Goal: Obtain resource: Download file/media

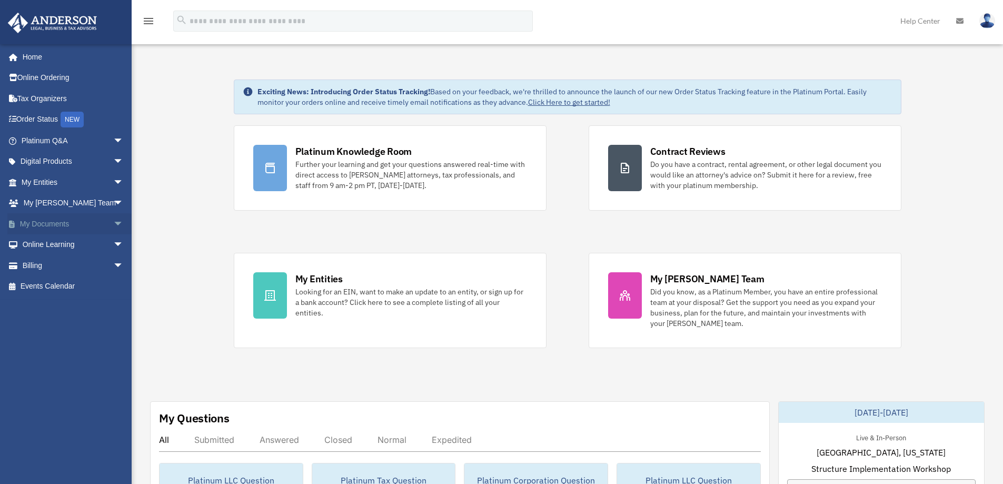
click at [57, 225] on link "My Documents arrow_drop_down" at bounding box center [73, 223] width 132 height 21
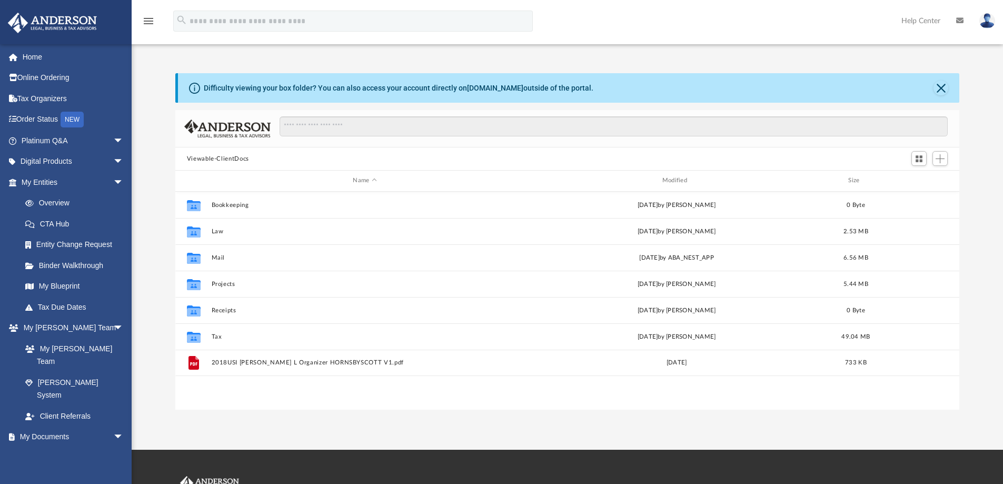
scroll to position [232, 776]
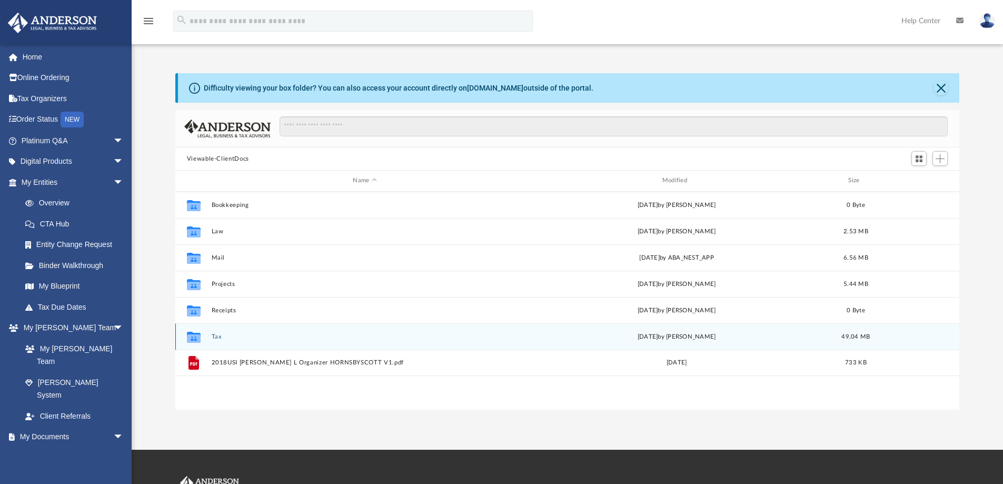
click at [215, 337] on button "Tax" at bounding box center [364, 336] width 307 height 7
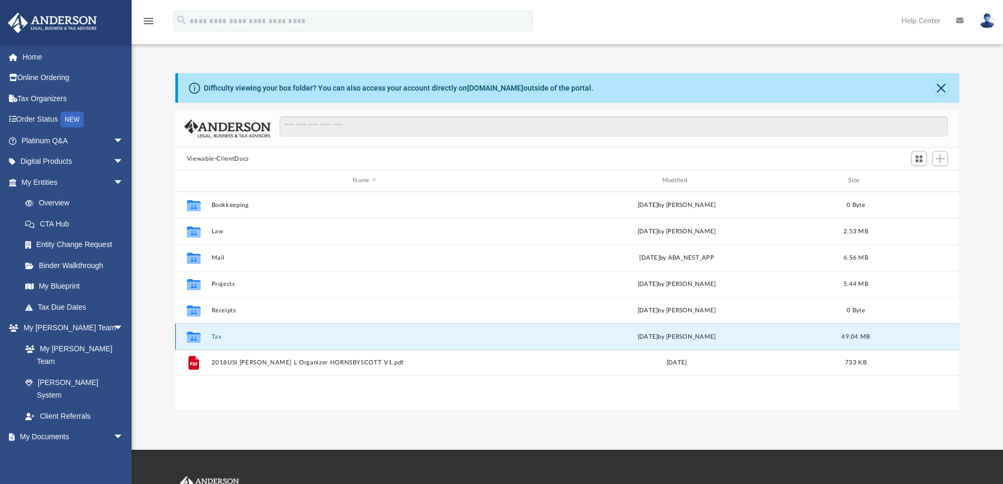
click at [215, 337] on button "Tax" at bounding box center [364, 336] width 307 height 7
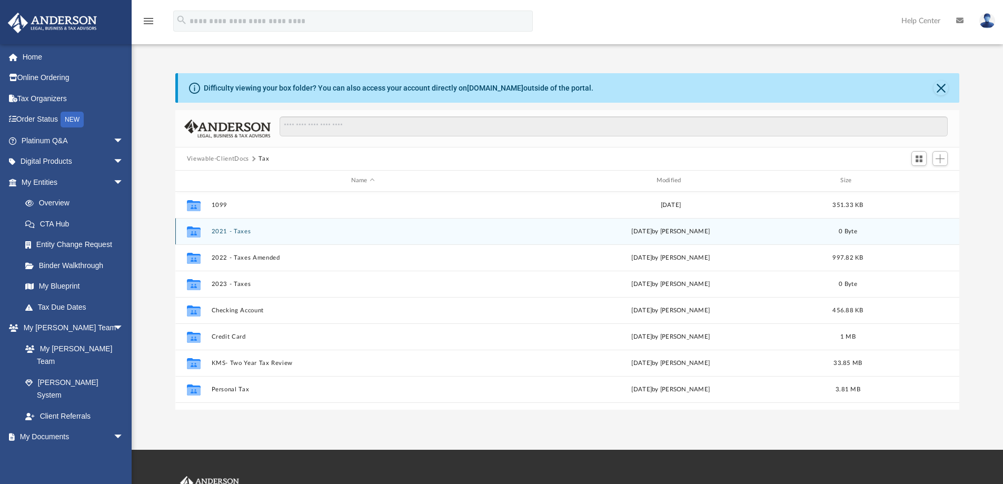
click at [236, 231] on button "2021 - Taxes" at bounding box center [362, 231] width 303 height 7
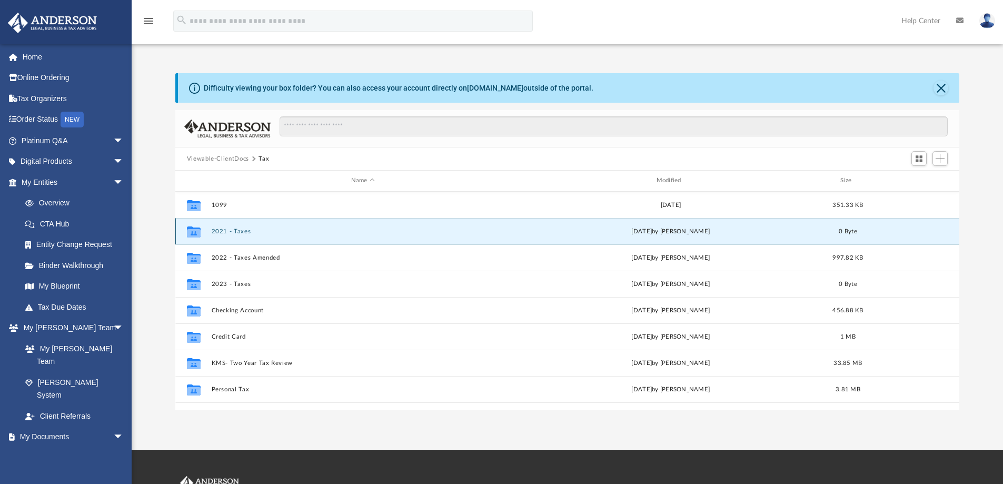
click at [236, 231] on button "2021 - Taxes" at bounding box center [362, 231] width 303 height 7
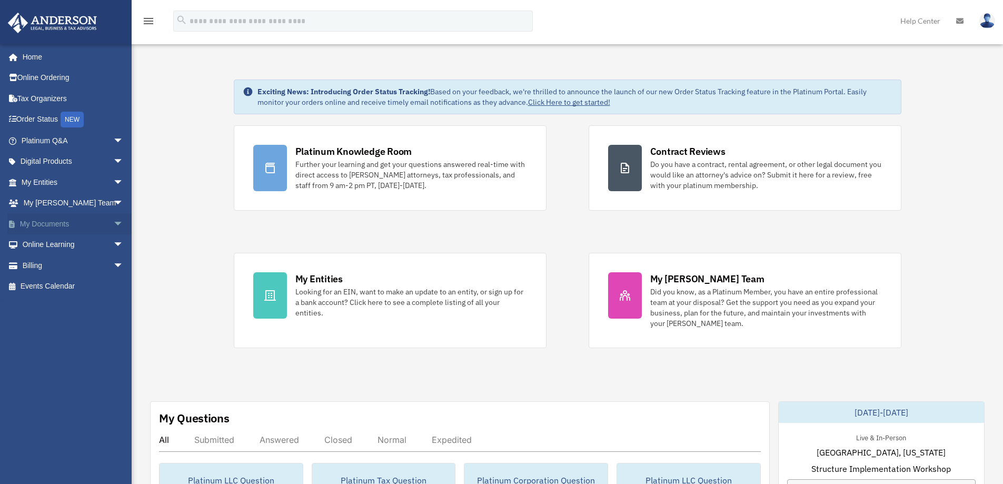
click at [61, 223] on link "My Documents arrow_drop_down" at bounding box center [73, 223] width 132 height 21
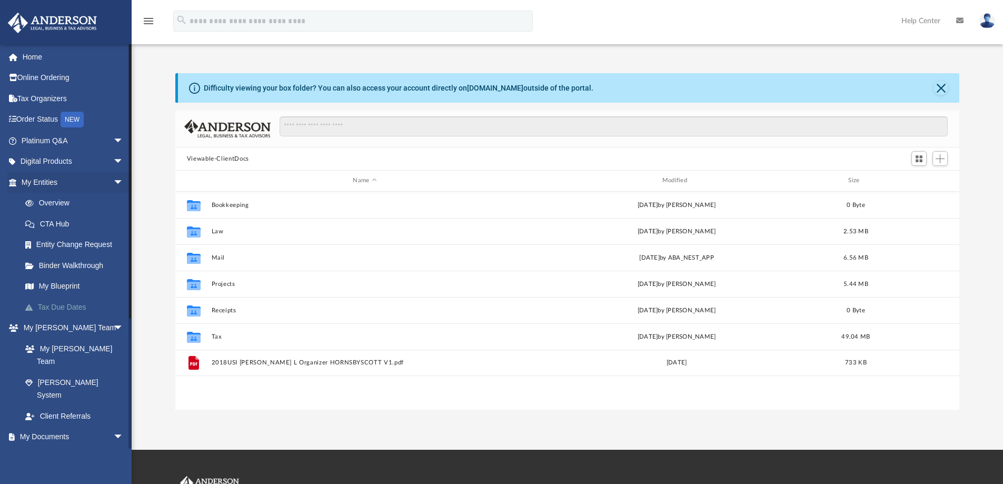
scroll to position [232, 776]
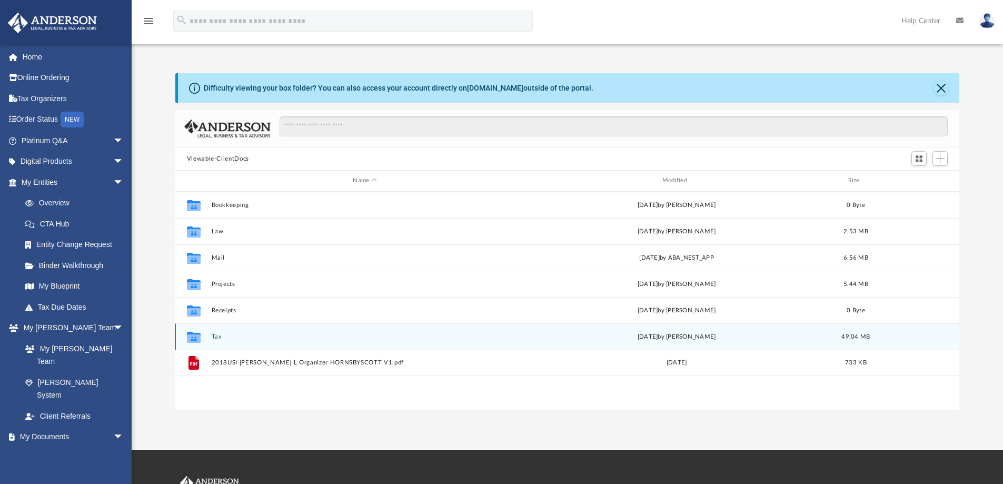
click at [198, 338] on icon "grid" at bounding box center [194, 338] width 14 height 8
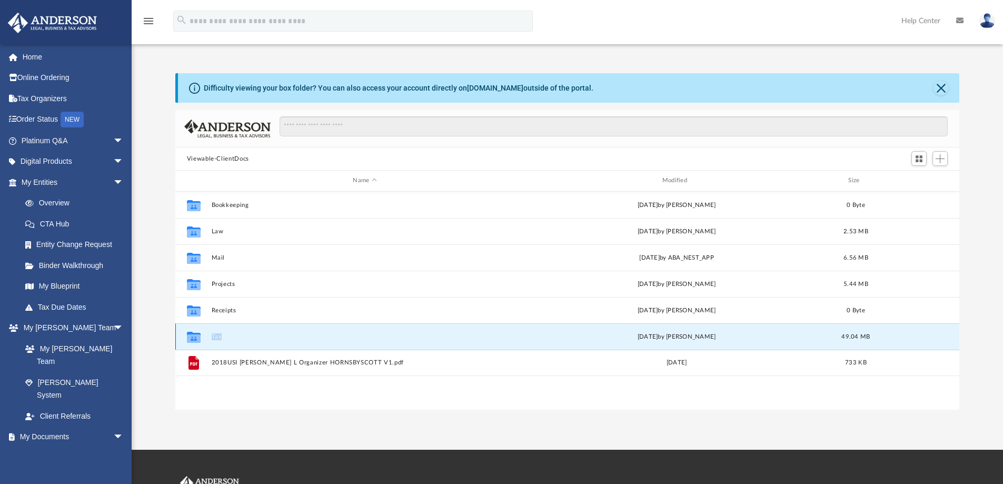
click at [218, 335] on button "Tax" at bounding box center [364, 336] width 307 height 7
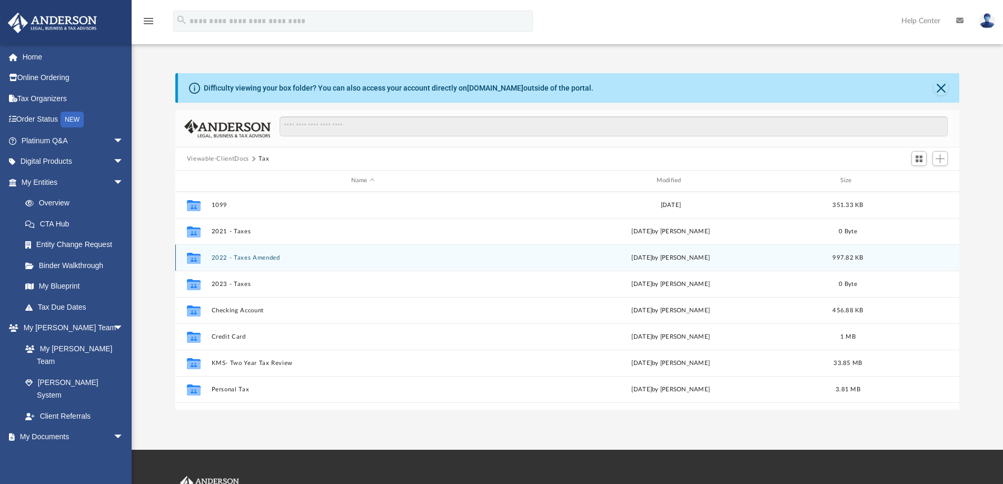
click at [263, 257] on button "2022 - Taxes Amended" at bounding box center [362, 257] width 303 height 7
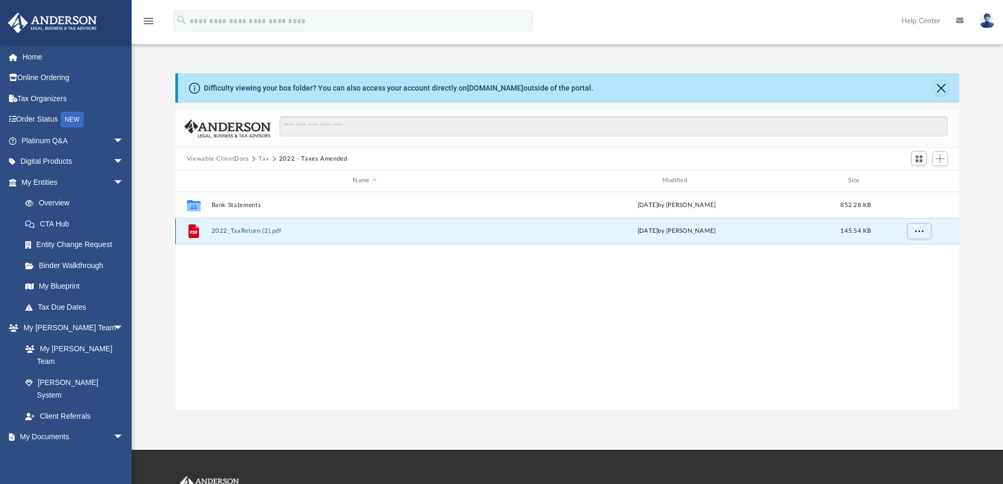
click at [242, 229] on button "2022_TaxReturn (2).pdf" at bounding box center [364, 230] width 307 height 7
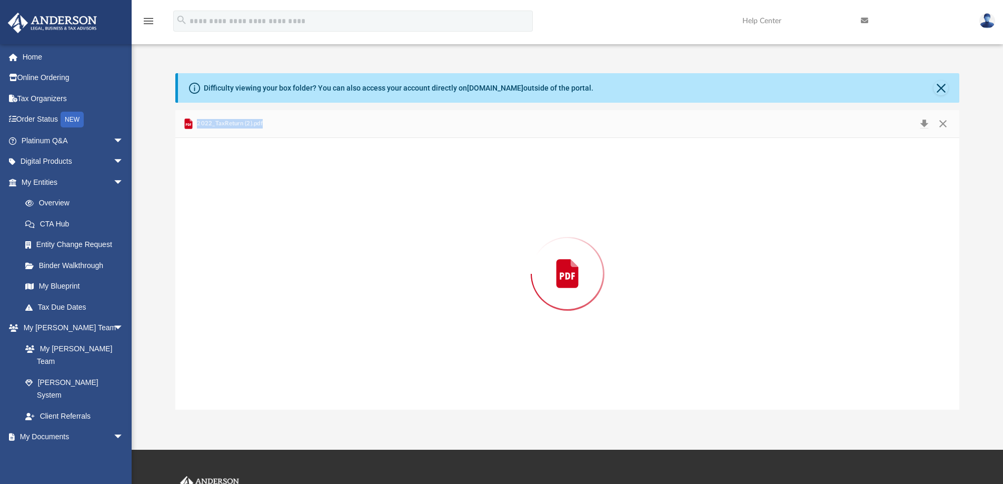
click at [242, 229] on div "Preview" at bounding box center [567, 274] width 784 height 272
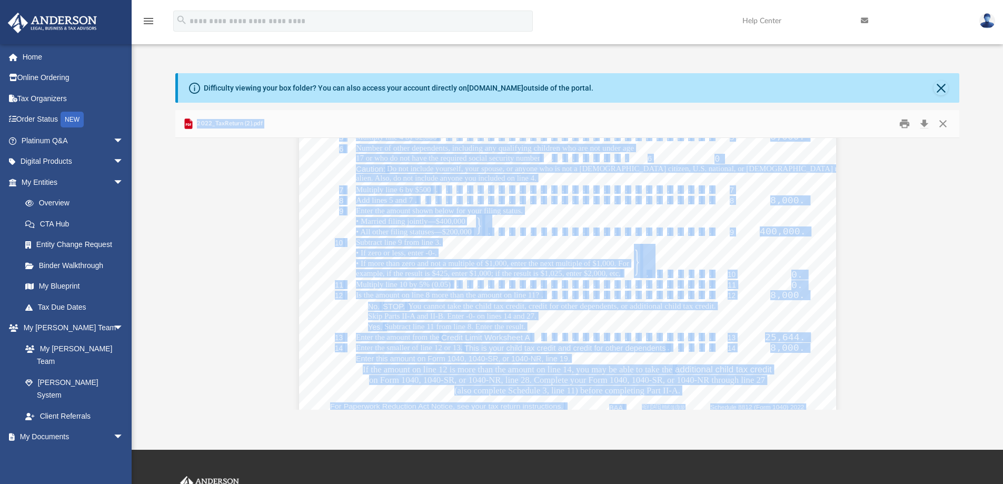
scroll to position [2360, 0]
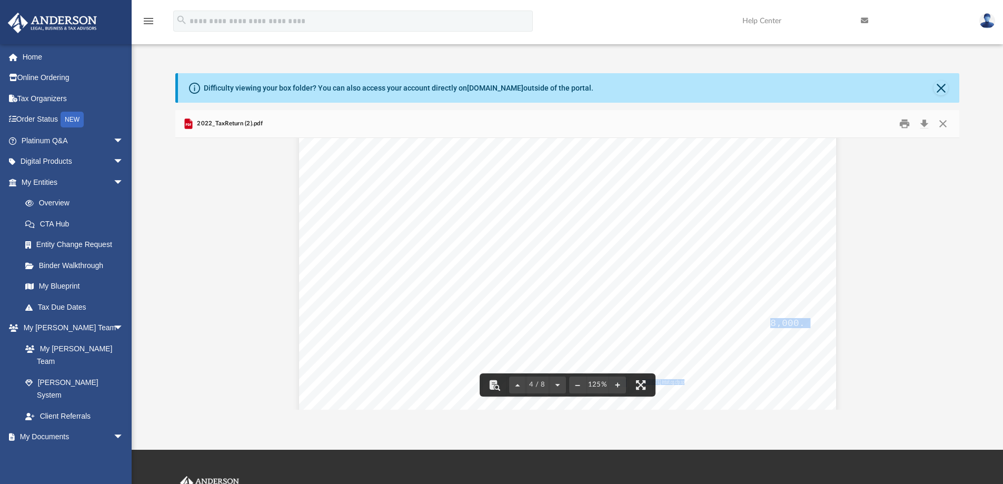
drag, startPoint x: 768, startPoint y: 322, endPoint x: 808, endPoint y: 322, distance: 40.0
click at [808, 322] on div "SCHEDULE 8812 (Form 1040) Department of the Treasury Internal Revenue Service C…" at bounding box center [567, 264] width 537 height 695
click at [794, 305] on div "SCHEDULE 8812 (Form 1040) Department of the Treasury Internal Revenue Service C…" at bounding box center [567, 264] width 537 height 695
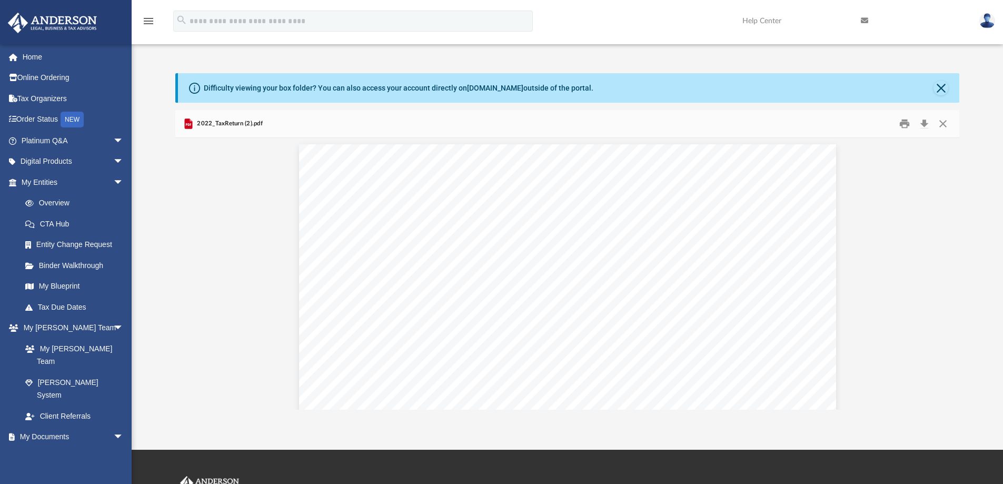
scroll to position [0, 0]
click at [943, 89] on button "Close" at bounding box center [940, 88] width 15 height 15
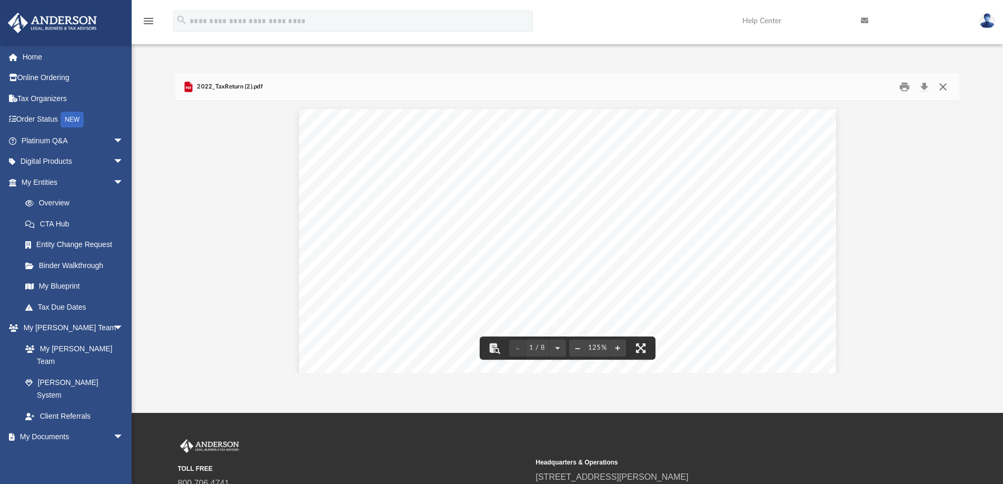
click at [941, 88] on button "Close" at bounding box center [942, 87] width 19 height 16
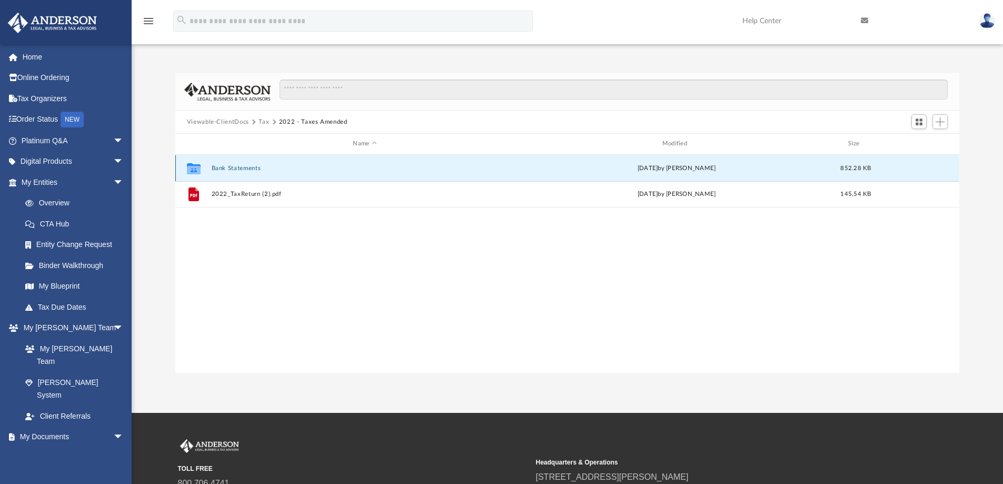
click at [239, 169] on button "Bank Statements" at bounding box center [364, 168] width 307 height 7
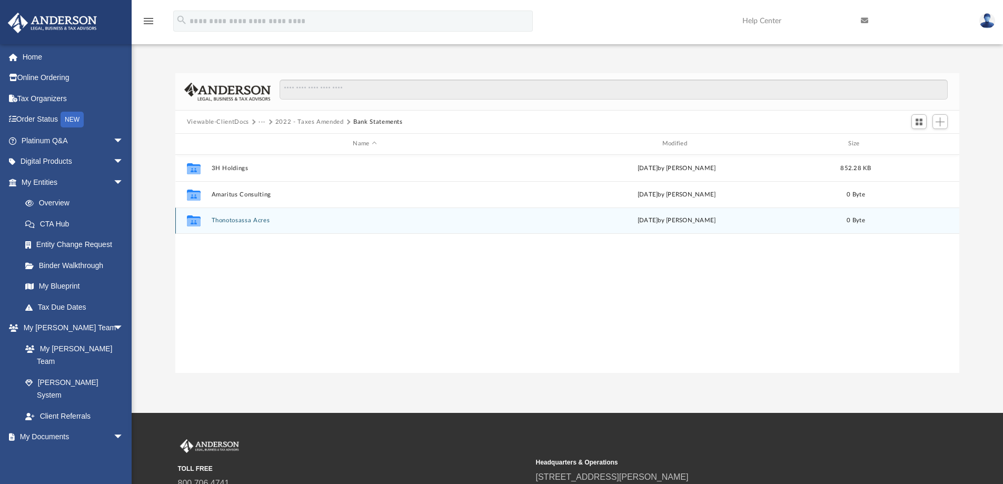
click at [245, 220] on button "Thonotosassa Acres" at bounding box center [364, 220] width 307 height 7
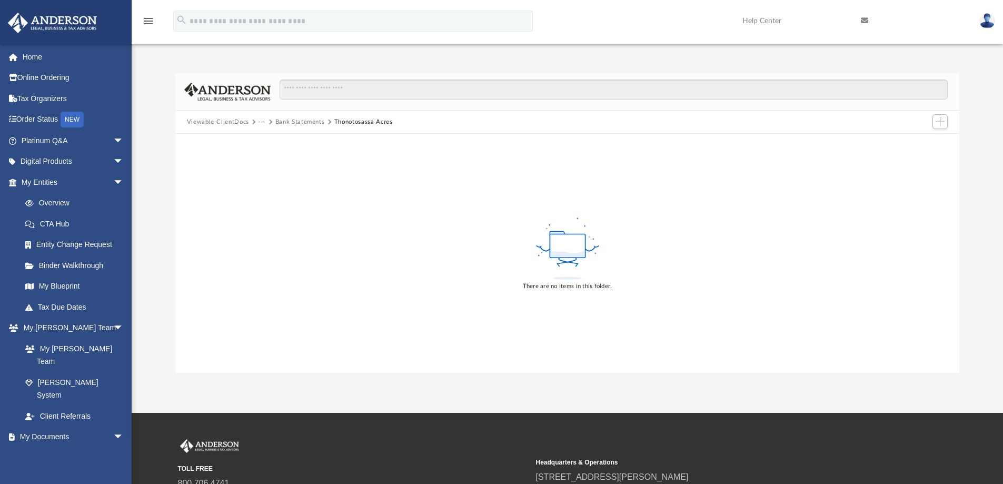
click at [239, 121] on button "Viewable-ClientDocs" at bounding box center [218, 121] width 62 height 9
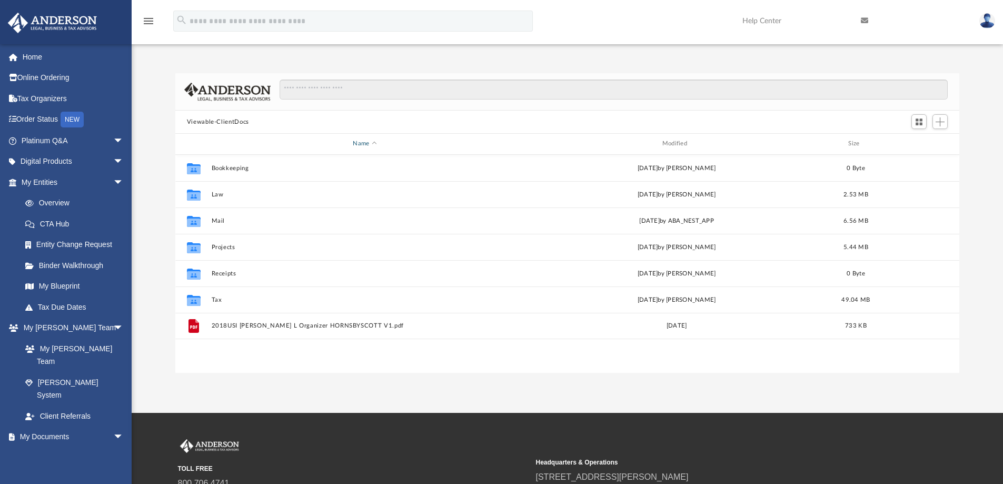
scroll to position [232, 776]
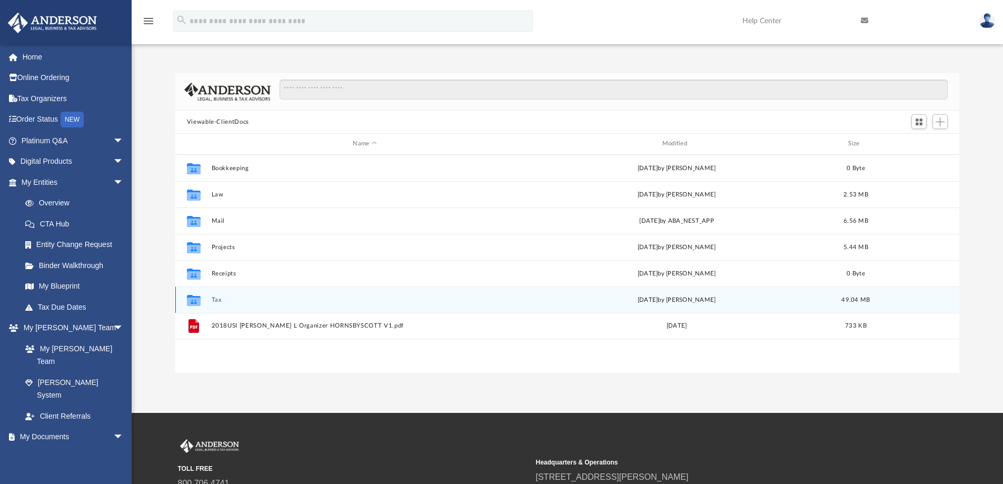
click at [213, 297] on button "Tax" at bounding box center [364, 299] width 307 height 7
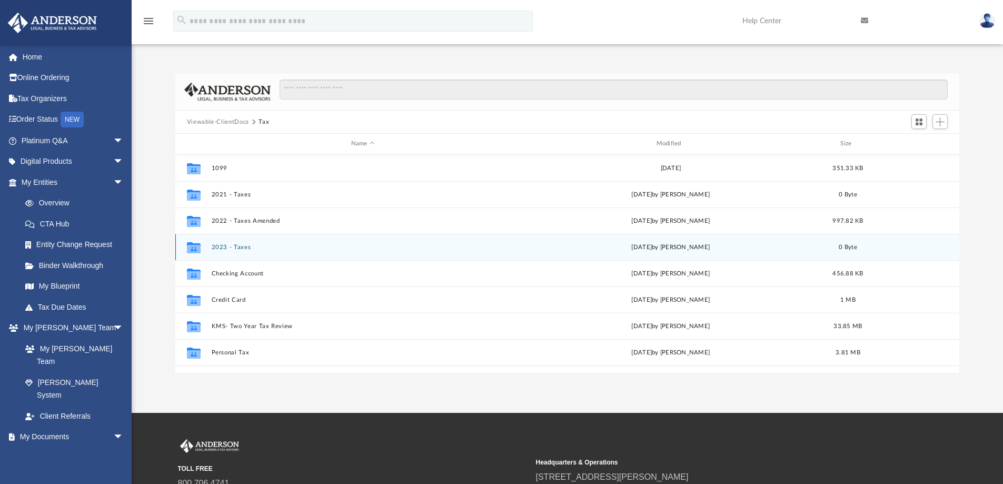
click at [232, 246] on button "2023 - Taxes" at bounding box center [362, 247] width 303 height 7
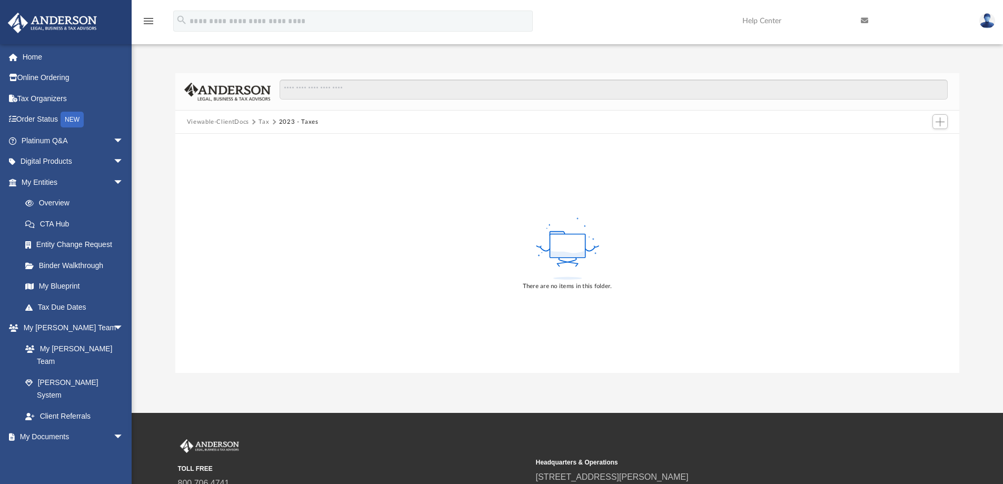
click at [262, 123] on button "Tax" at bounding box center [263, 121] width 11 height 9
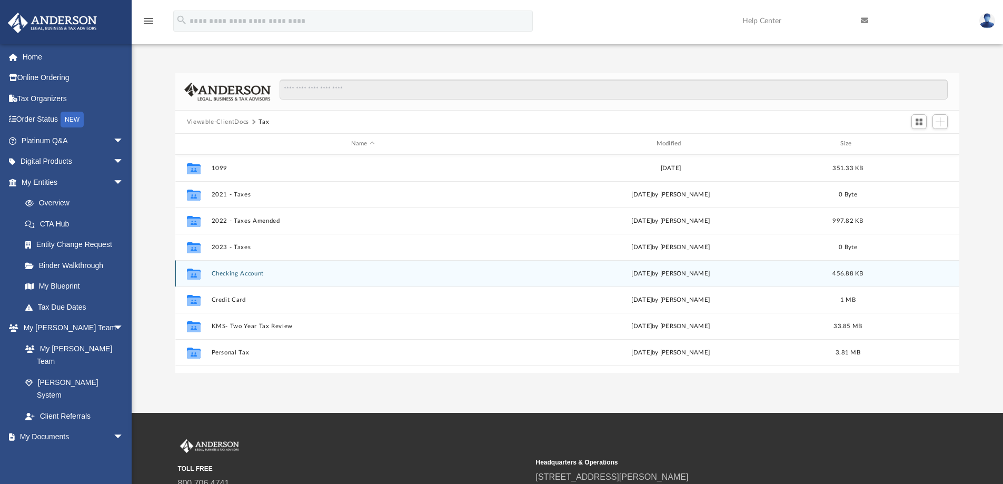
click at [235, 275] on button "Checking Account" at bounding box center [362, 273] width 303 height 7
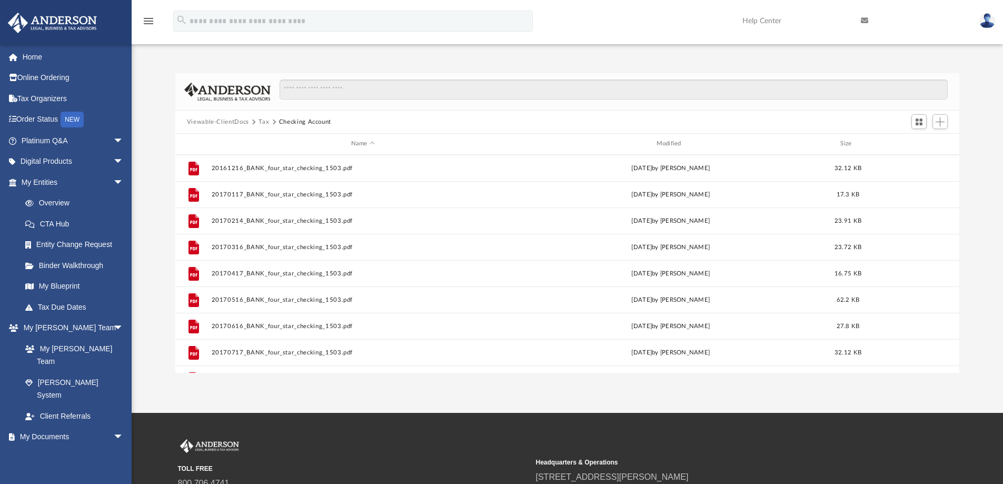
click at [264, 121] on button "Tax" at bounding box center [263, 121] width 11 height 9
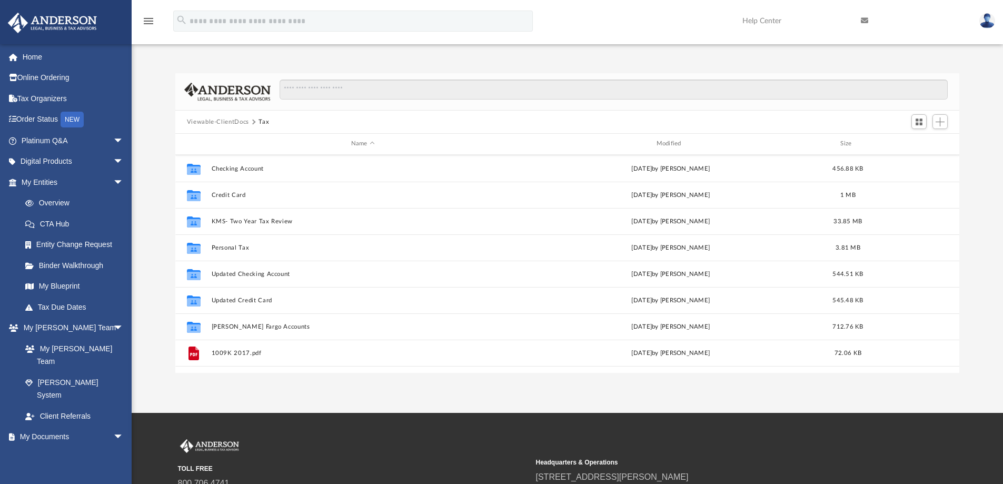
scroll to position [105, 0]
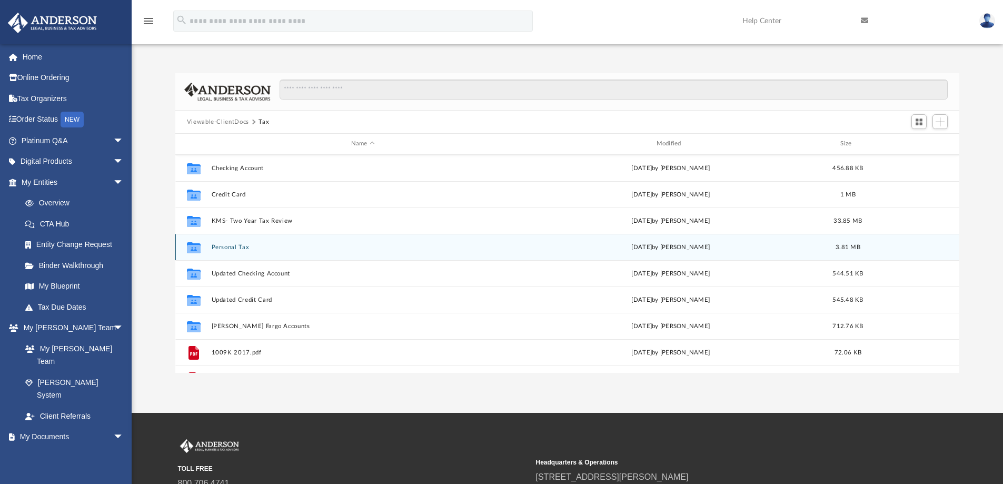
click at [225, 245] on button "Personal Tax" at bounding box center [362, 247] width 303 height 7
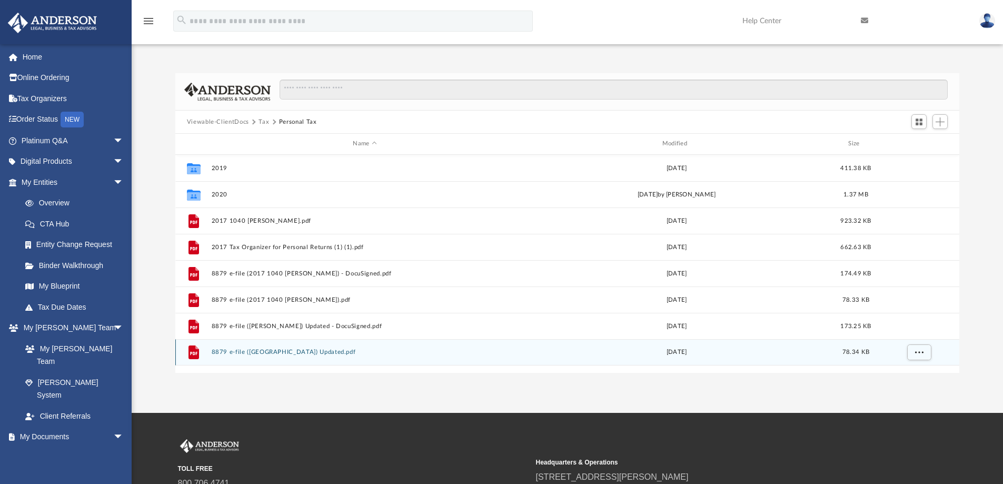
scroll to position [0, 0]
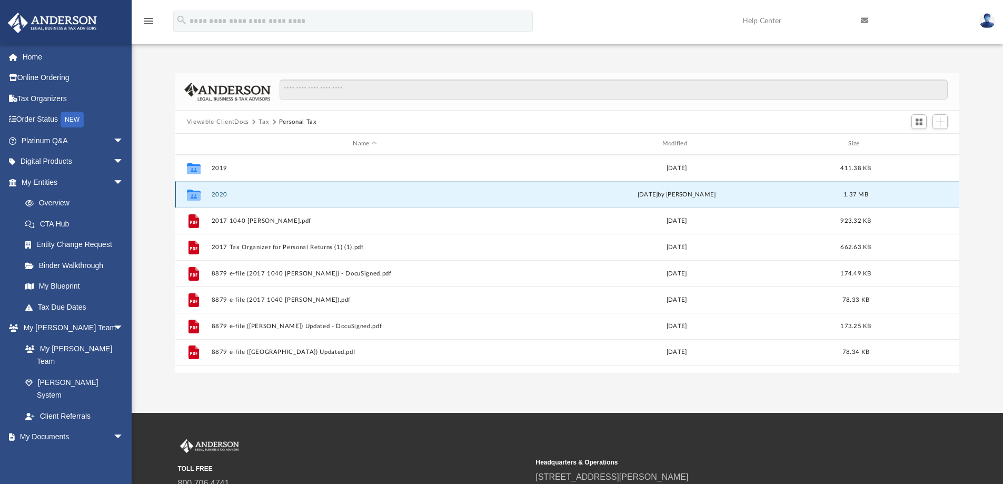
click at [215, 193] on button "2020" at bounding box center [364, 194] width 307 height 7
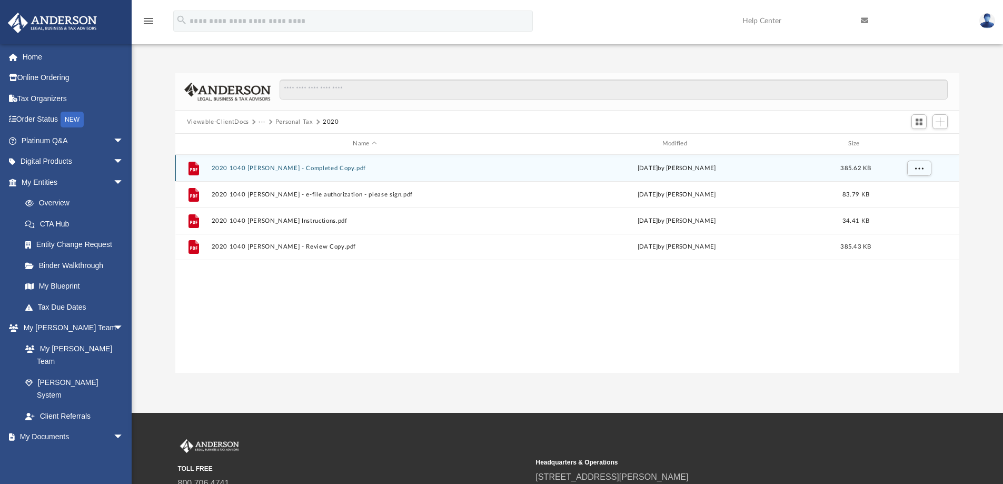
click at [289, 166] on button "2020 1040 Hornsby, Scott - Completed Copy.pdf" at bounding box center [364, 168] width 307 height 7
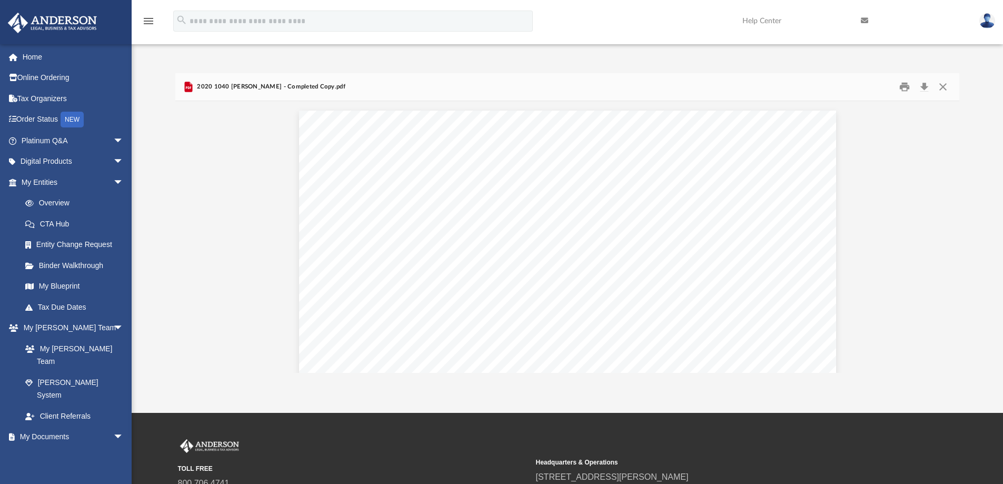
scroll to position [9789, 0]
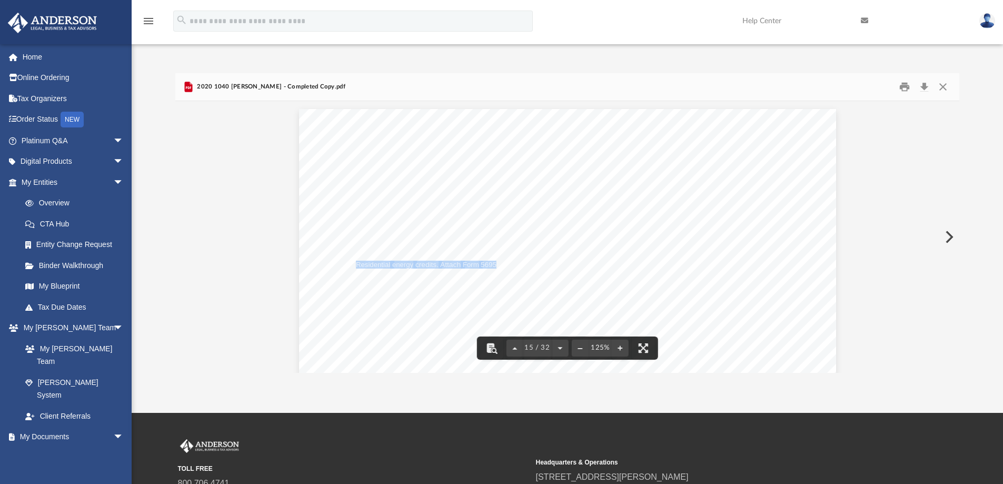
drag, startPoint x: 354, startPoint y: 262, endPoint x: 492, endPoint y: 263, distance: 137.9
click at [492, 263] on div "Department of the Treasury Internal Revenue Service 013925 12-11-20 Attachment …" at bounding box center [567, 456] width 537 height 695
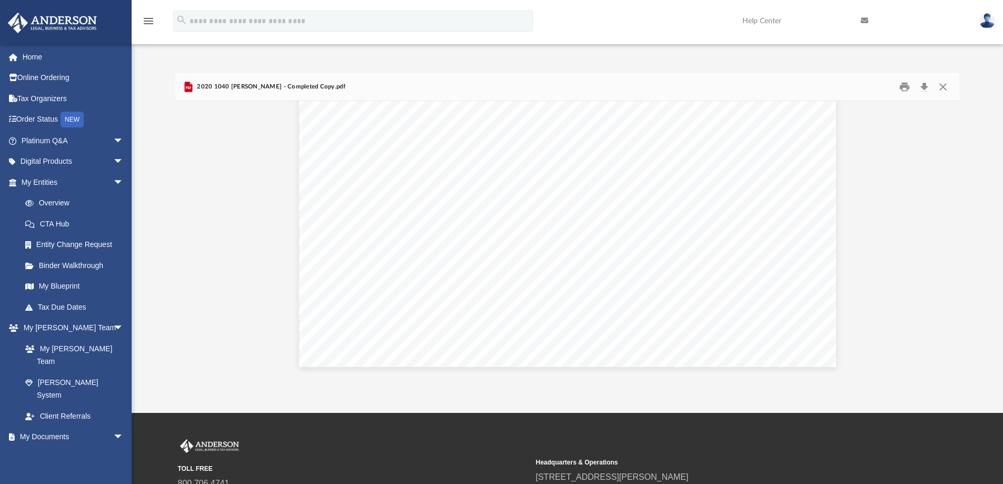
scroll to position [10947, 0]
